Goal: Task Accomplishment & Management: Complete application form

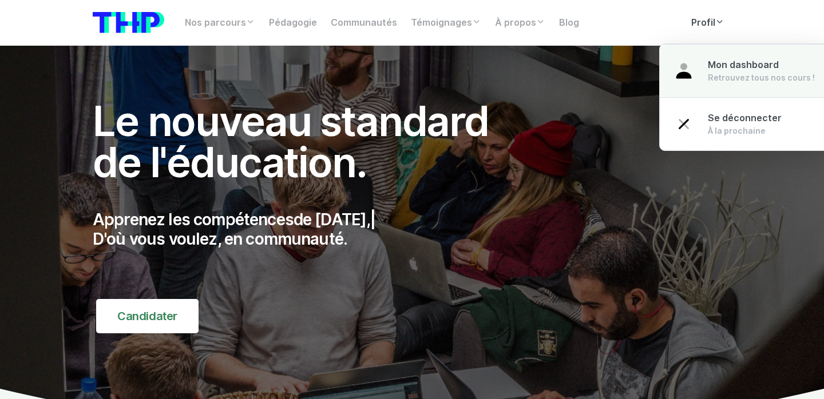
click at [714, 56] on link "Mon dashboard Retrouvez tous nos cours !" at bounding box center [744, 71] width 169 height 54
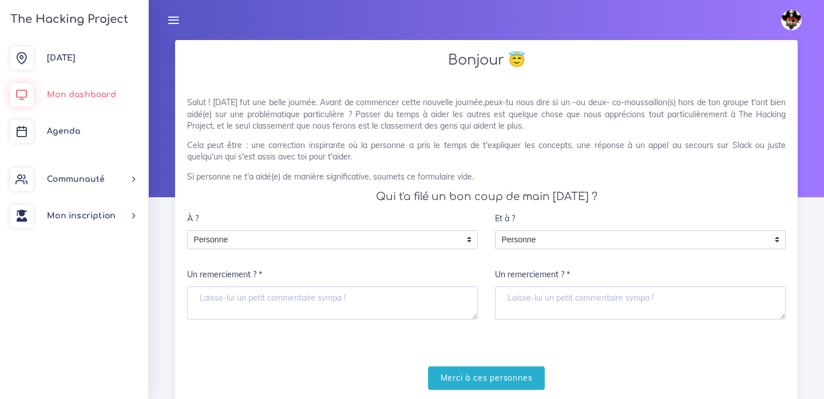
click at [99, 89] on link "Mon dashboard" at bounding box center [74, 95] width 148 height 37
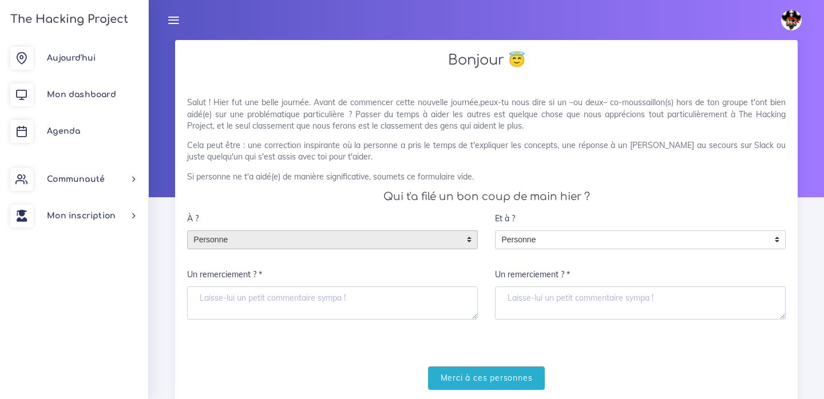
click at [377, 240] on span "Personne" at bounding box center [324, 240] width 272 height 18
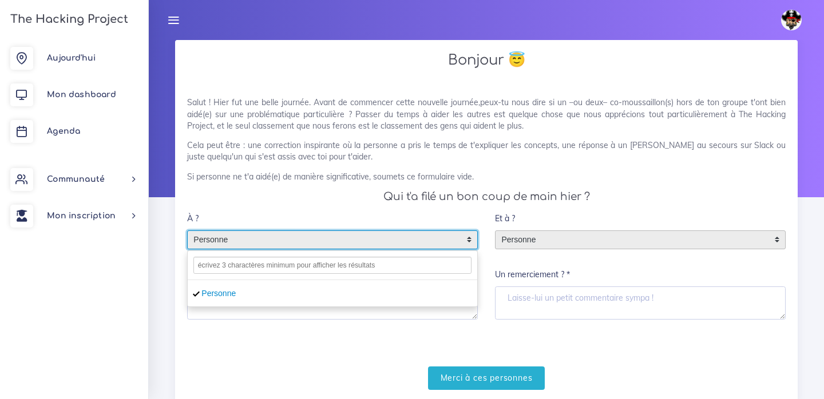
click at [553, 232] on span "Personne" at bounding box center [632, 240] width 272 height 18
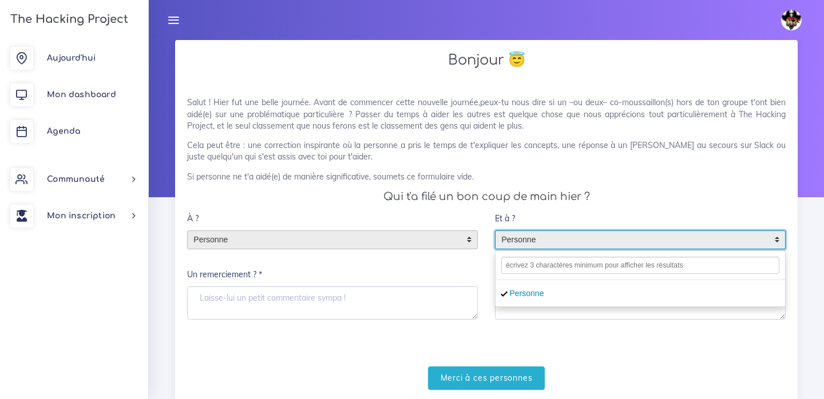
click at [266, 242] on span "Personne" at bounding box center [324, 240] width 272 height 18
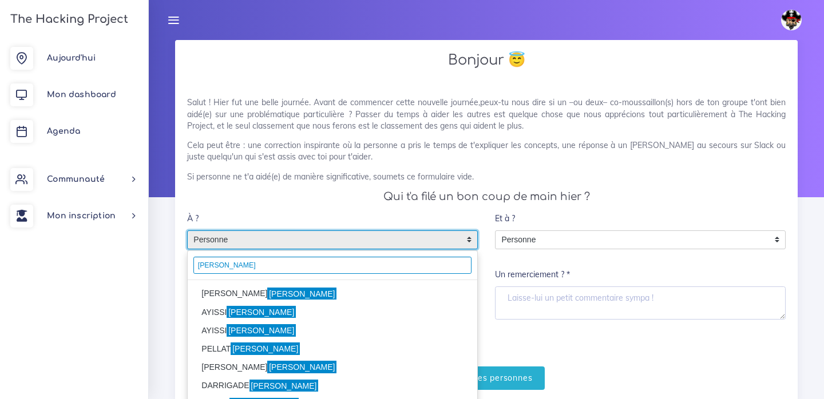
type input "thomas"
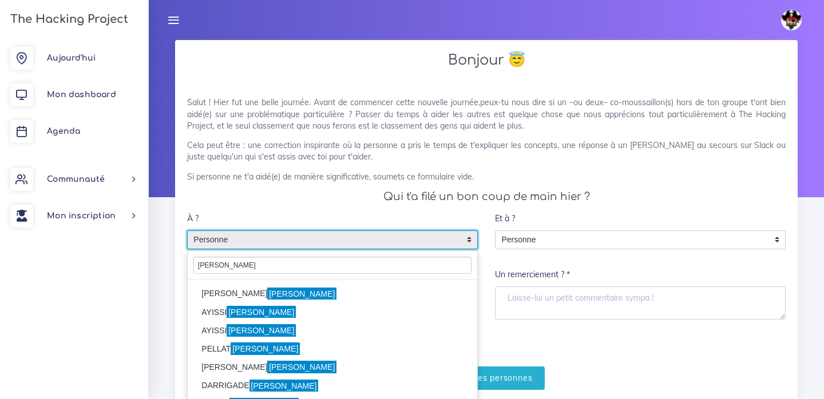
click at [239, 285] on li "ALBERT Thomas" at bounding box center [333, 294] width 290 height 18
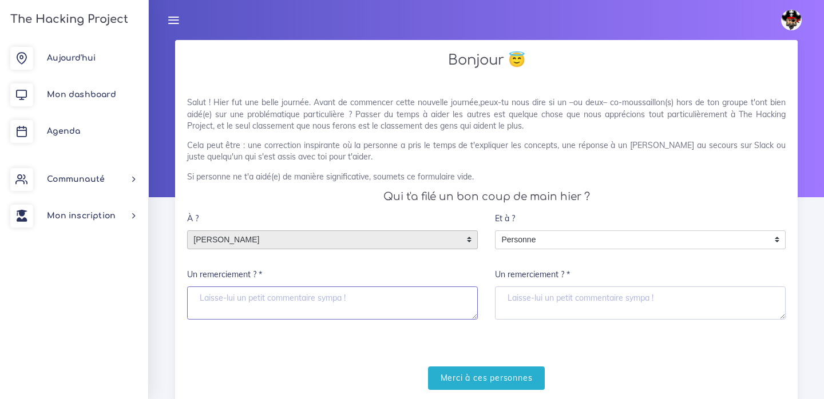
click at [346, 295] on textarea "Un remerciement ? *" at bounding box center [332, 303] width 291 height 33
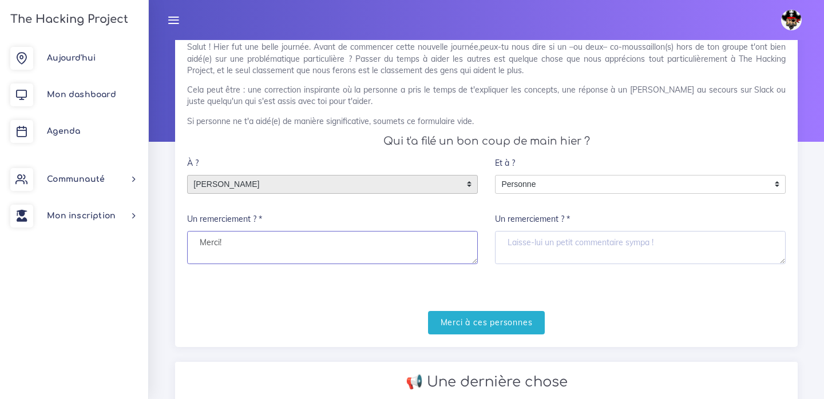
scroll to position [57, 0]
type textarea "Merci!"
click at [389, 197] on div "À ? Personne ALBERT Thomas ALBERT Thomas Personne ALBERT Thomas Un remerciement…" at bounding box center [332, 206] width 291 height 113
click at [395, 175] on span "ALBERT Thomas" at bounding box center [324, 183] width 272 height 18
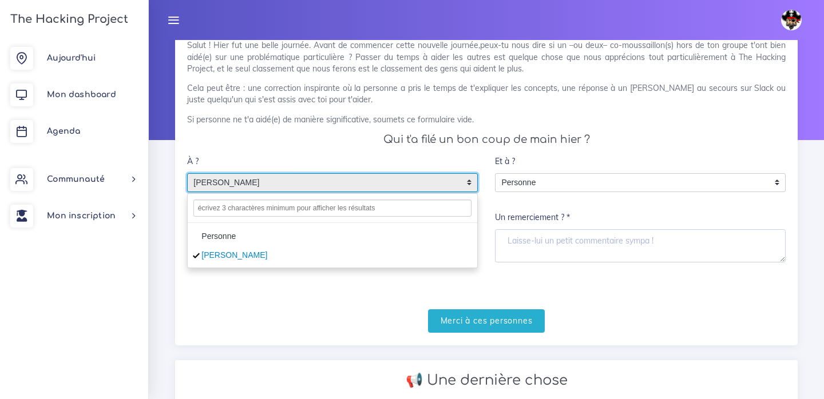
click at [395, 174] on span "ALBERT Thomas" at bounding box center [324, 183] width 272 height 18
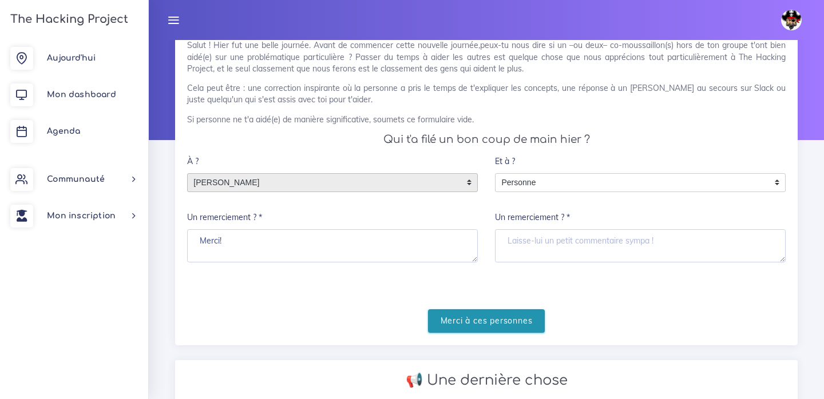
click at [504, 326] on input "Merci à ces personnes" at bounding box center [486, 321] width 117 height 23
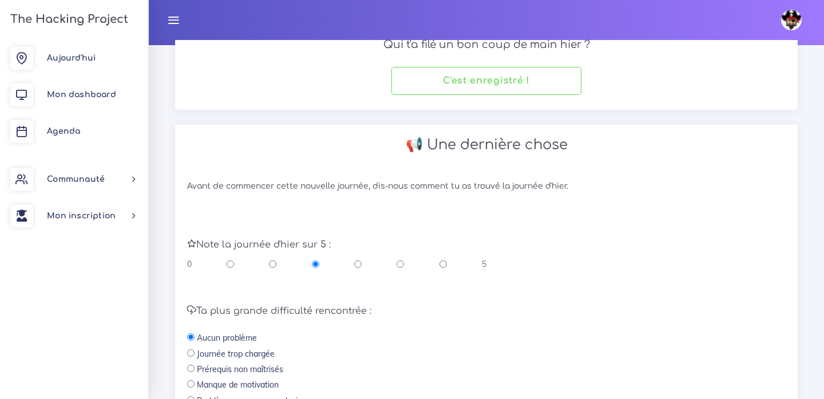
scroll to position [347, 0]
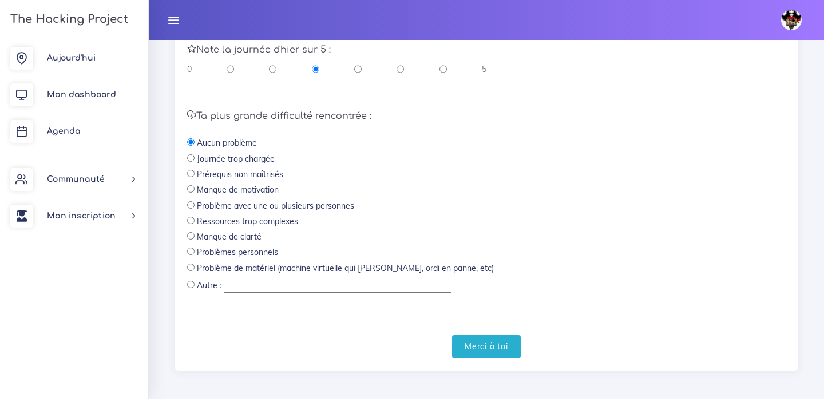
click at [489, 355] on div "Avant de commencer cette nouvelle journée, dis-nous comment tu as trouvé la jou…" at bounding box center [486, 173] width 623 height 396
click at [489, 351] on input "Merci à toi" at bounding box center [486, 346] width 69 height 23
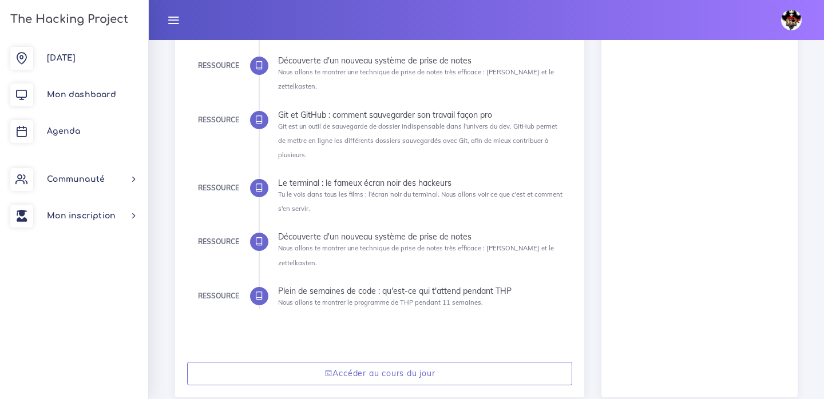
scroll to position [486, 0]
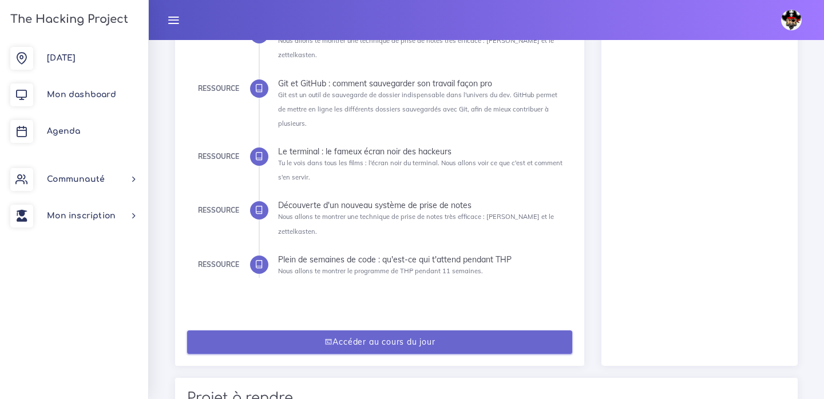
click at [356, 331] on link "Accéder au cours du jour" at bounding box center [380, 342] width 386 height 23
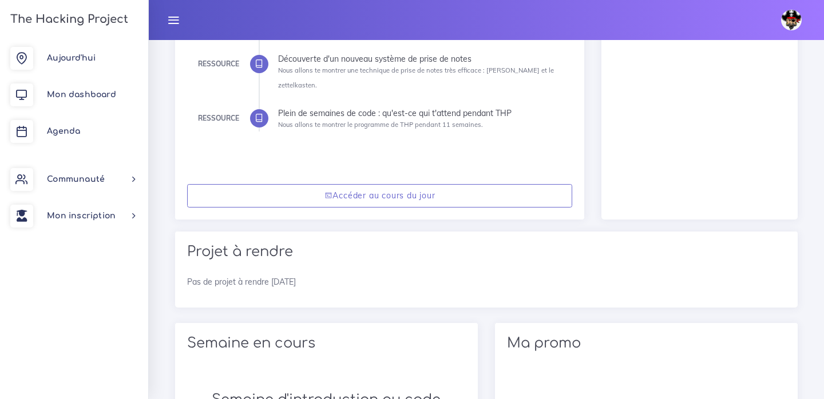
scroll to position [637, 0]
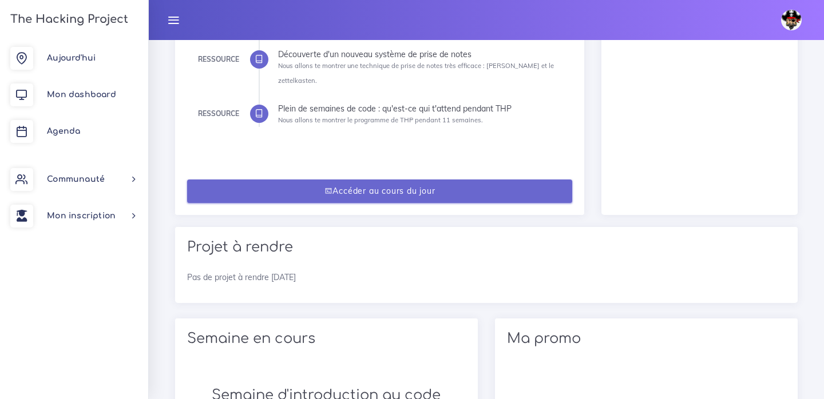
click at [299, 180] on link "Accéder au cours du jour" at bounding box center [380, 191] width 386 height 23
